Goal: Task Accomplishment & Management: Use online tool/utility

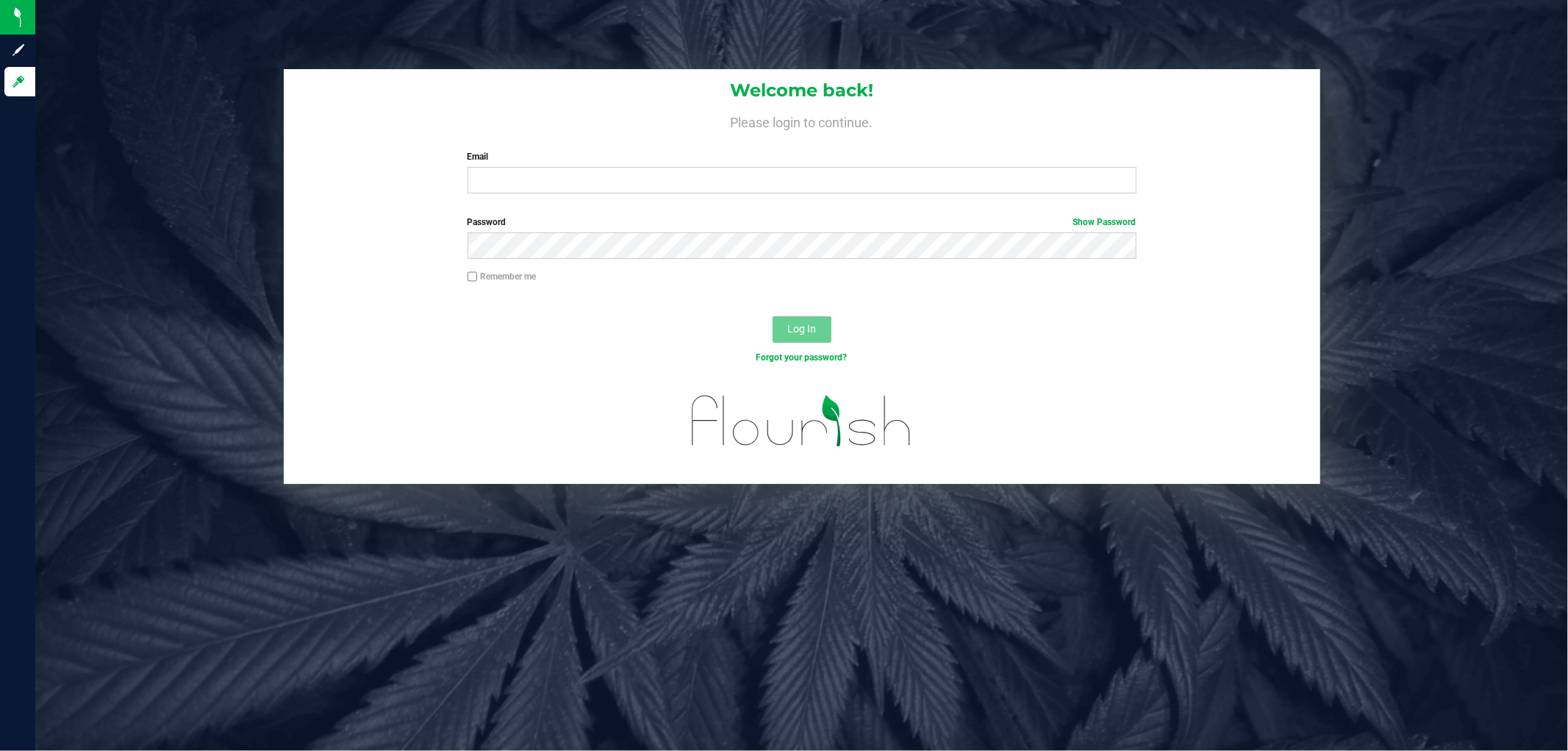
click at [602, 188] on input "Email" at bounding box center [802, 180] width 669 height 27
type input "smaileoi@liveparallel.com"
click at [773, 316] on button "Log In" at bounding box center [802, 329] width 59 height 27
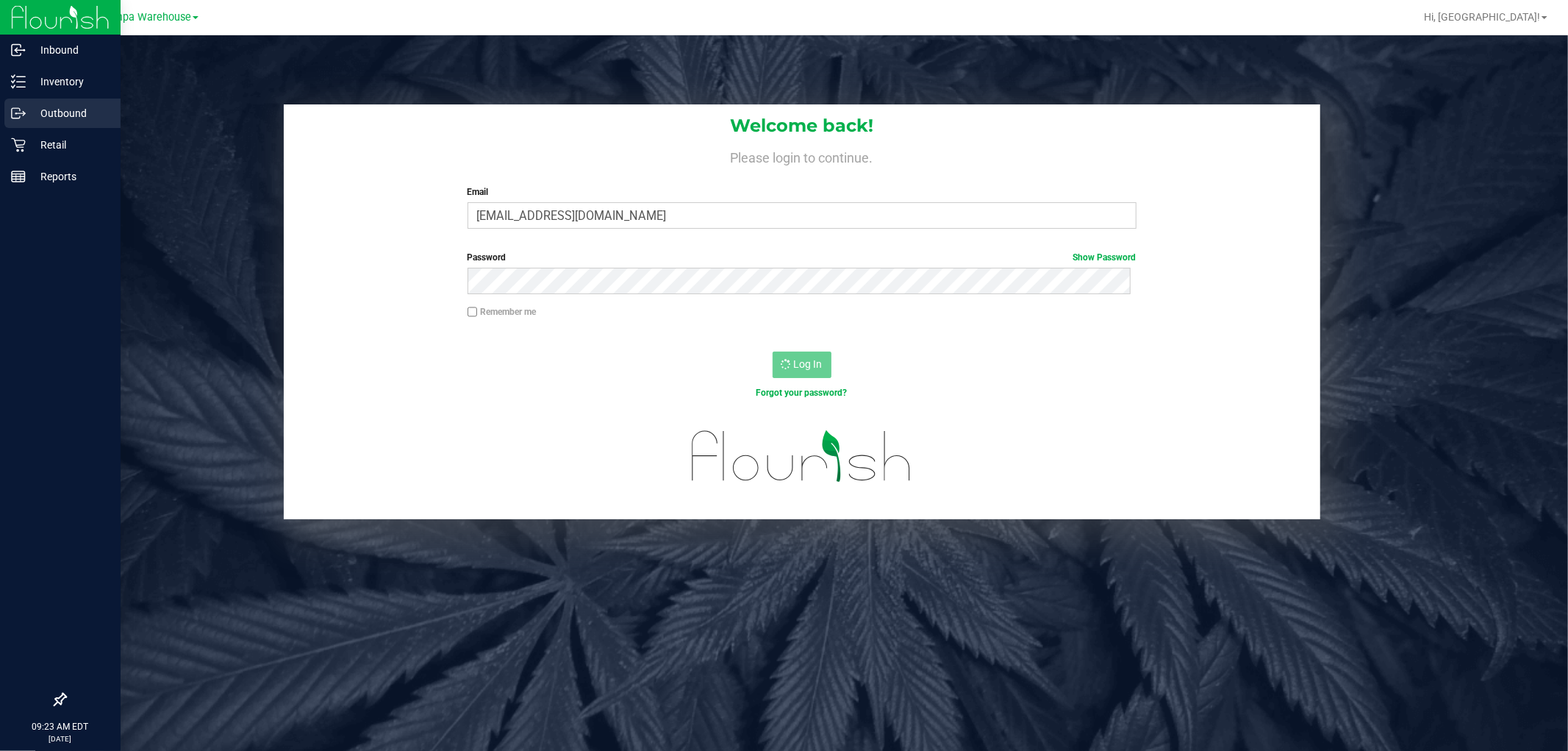
click at [23, 109] on icon at bounding box center [18, 113] width 15 height 15
click at [31, 109] on p "Outbound" at bounding box center [70, 113] width 88 height 18
click at [77, 75] on p "Inventory" at bounding box center [70, 81] width 88 height 18
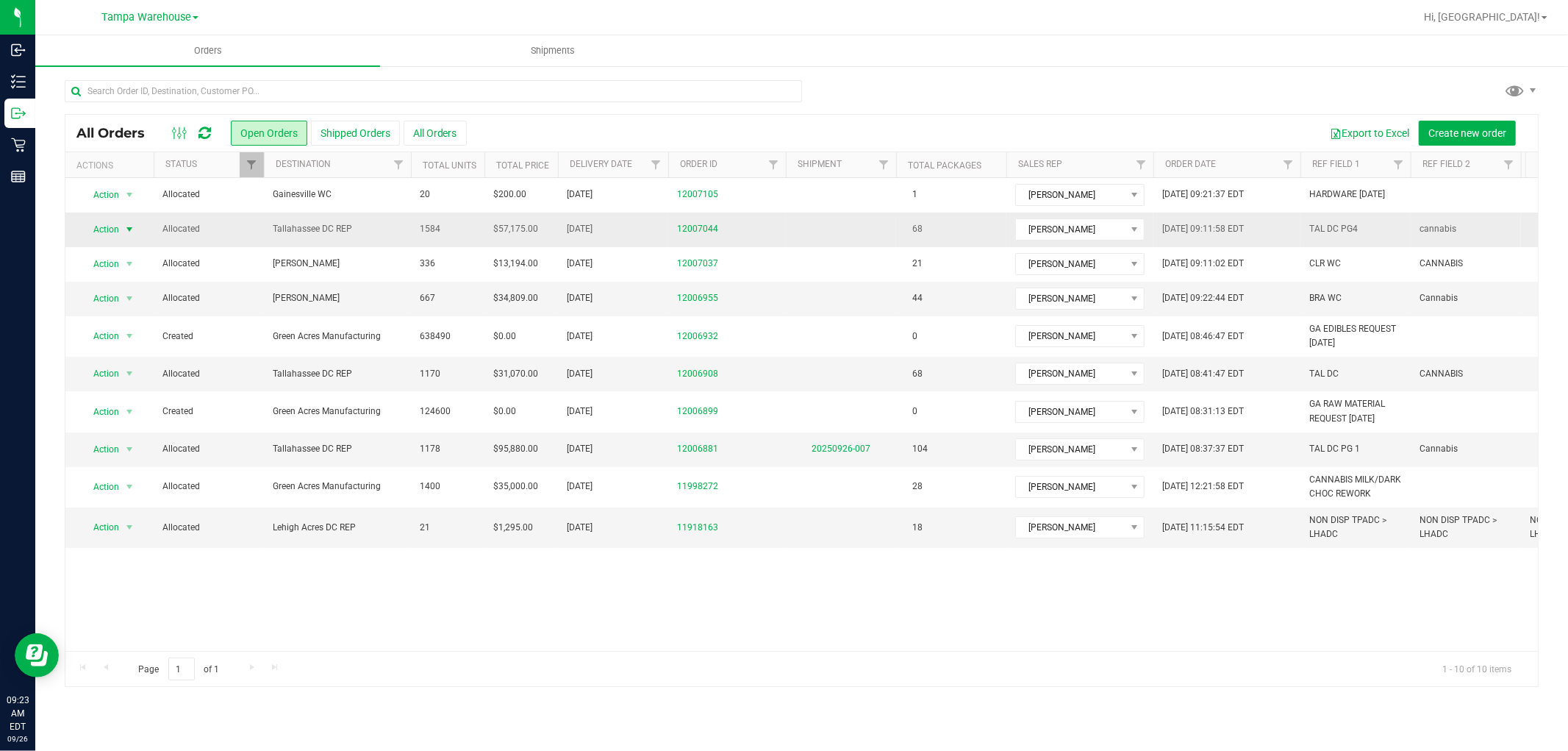
click at [116, 228] on span "Action" at bounding box center [100, 229] width 40 height 21
click at [128, 453] on li "Print packing list" at bounding box center [136, 448] width 110 height 22
